Goal: Entertainment & Leisure: Consume media (video, audio)

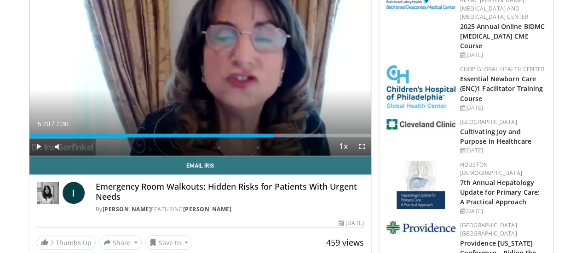
scroll to position [138, 0]
click at [29, 156] on span "Video Player" at bounding box center [38, 147] width 18 height 18
click at [69, 149] on div "47%" at bounding box center [82, 146] width 26 height 3
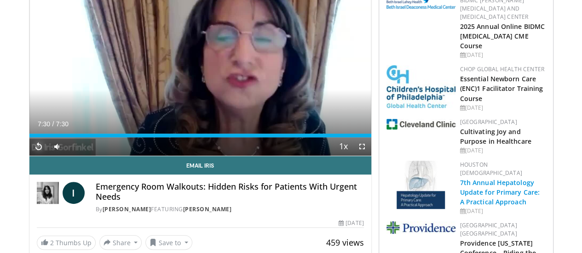
scroll to position [93, 0]
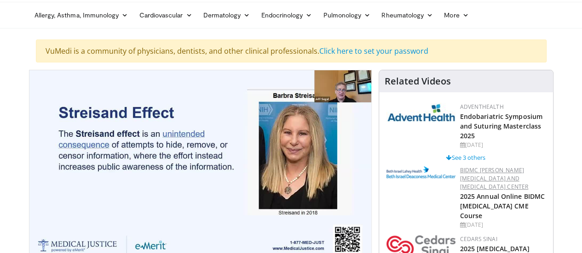
scroll to position [46, 0]
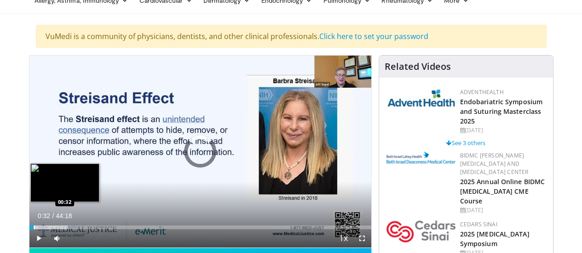
click at [29, 230] on div "Loaded : 14.30% 00:32 00:32" at bounding box center [200, 225] width 342 height 9
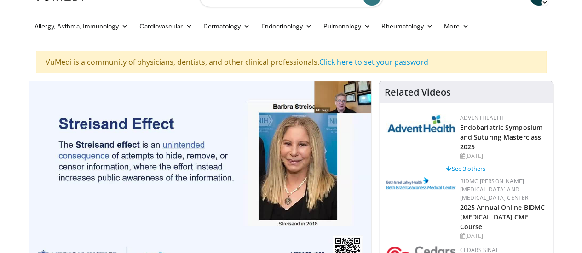
scroll to position [0, 0]
